Goal: Information Seeking & Learning: Understand process/instructions

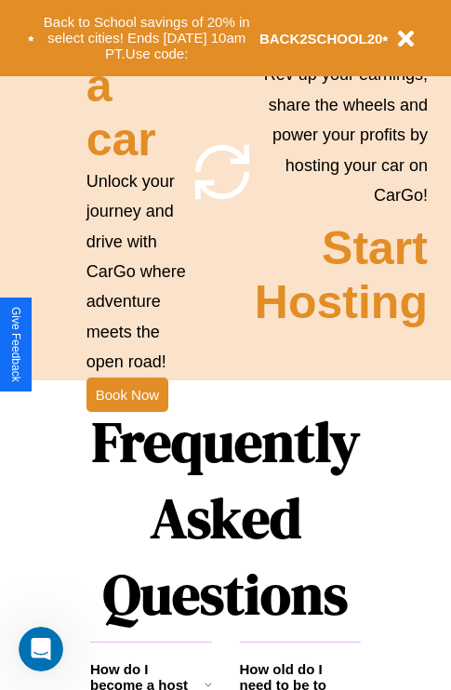
scroll to position [2252, 0]
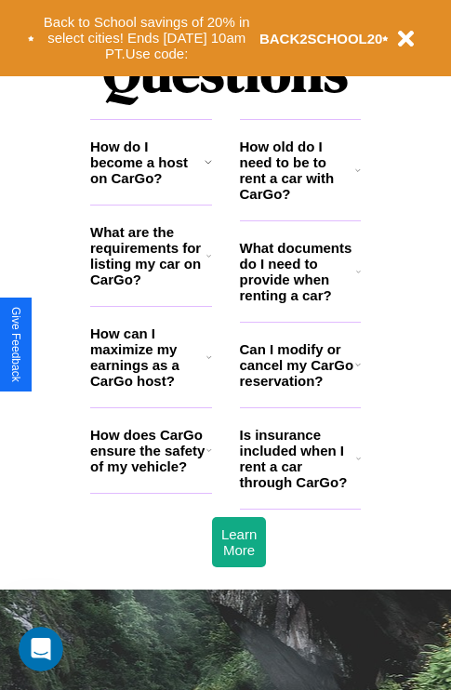
click at [358, 279] on icon at bounding box center [358, 271] width 5 height 15
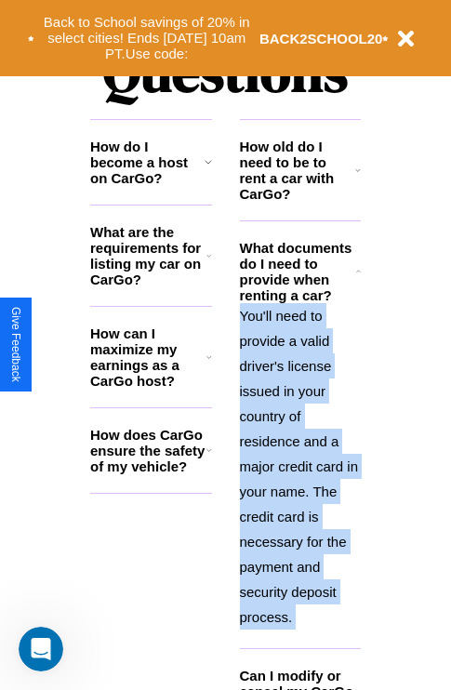
click at [299, 464] on p "You'll need to provide a valid driver's license issued in your country of resid…" at bounding box center [301, 466] width 122 height 326
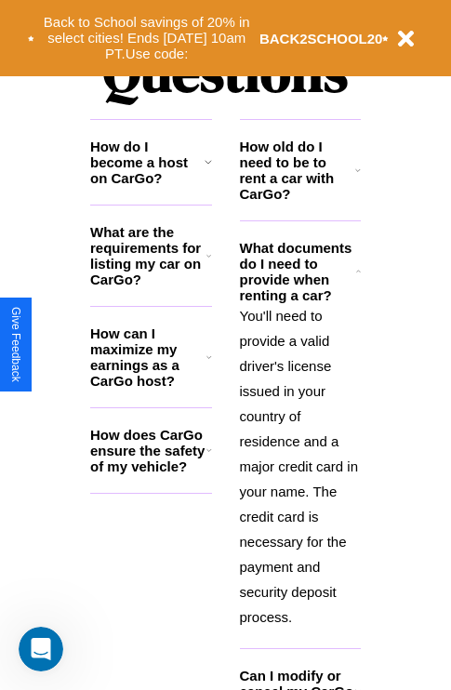
click at [151, 186] on h3 "How do I become a host on CarGo?" at bounding box center [147, 161] width 114 height 47
click at [358, 271] on polyline at bounding box center [359, 271] width 4 height 2
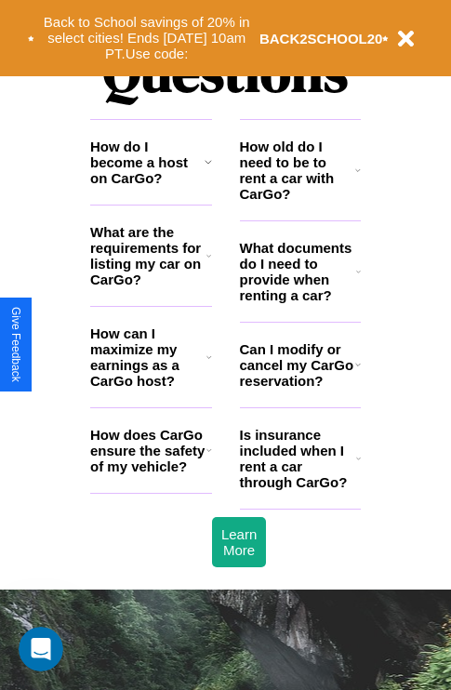
click at [299, 389] on h3 "Can I modify or cancel my CarGo reservation?" at bounding box center [297, 364] width 115 height 47
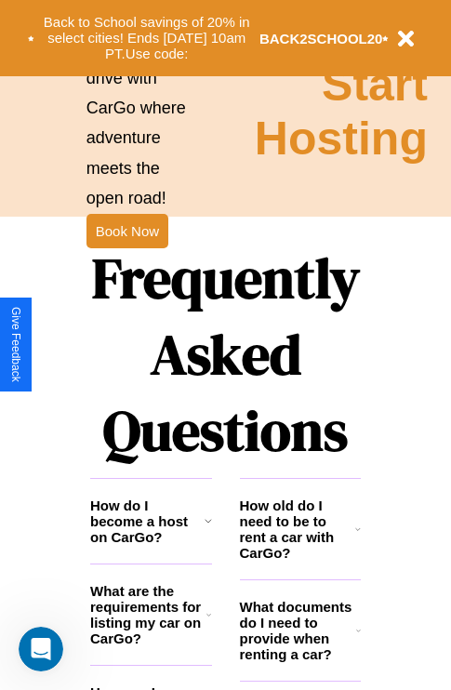
scroll to position [1855, 0]
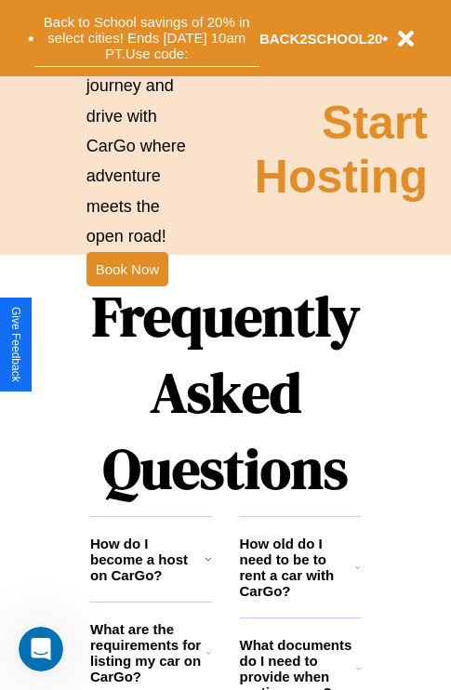
click at [146, 38] on button "Back to School savings of 20% in select cities! Ends [DATE] 10am PT. Use code:" at bounding box center [146, 38] width 225 height 58
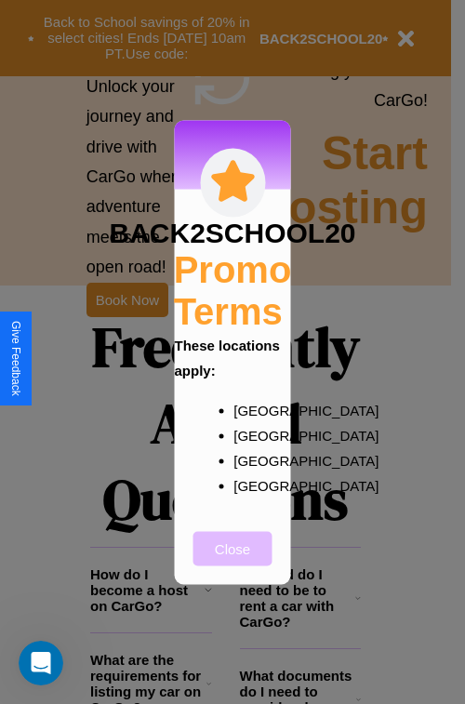
click at [232, 560] on button "Close" at bounding box center [232, 548] width 79 height 34
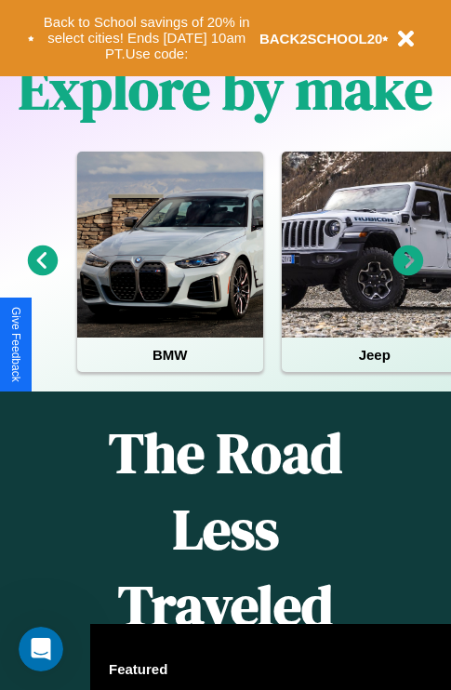
scroll to position [286, 0]
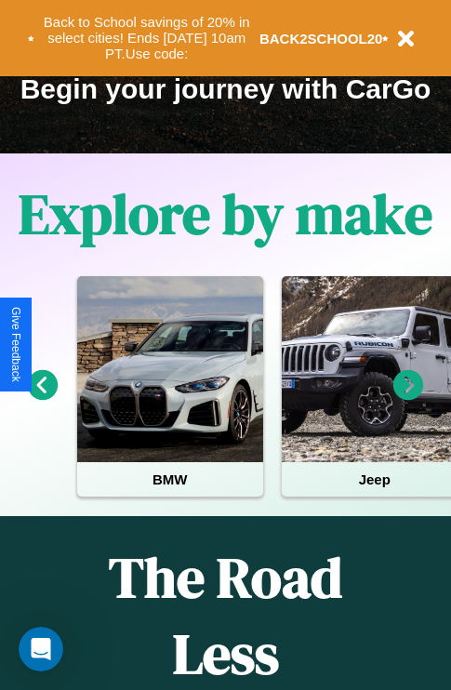
click at [42, 398] on icon at bounding box center [43, 385] width 31 height 31
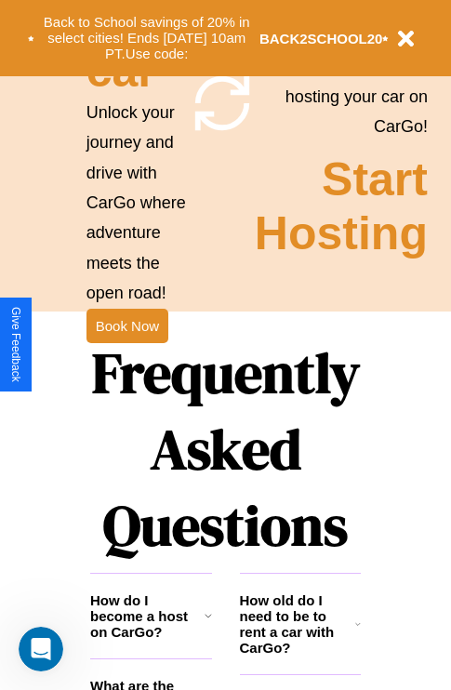
scroll to position [1810, 0]
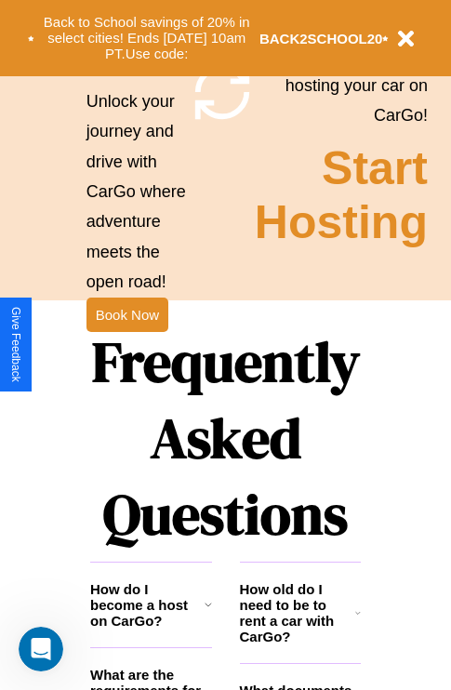
click at [126, 345] on h1 "Frequently Asked Questions" at bounding box center [225, 437] width 270 height 247
